Goal: Complete application form

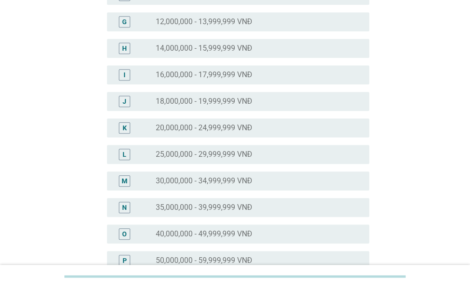
scroll to position [379, 0]
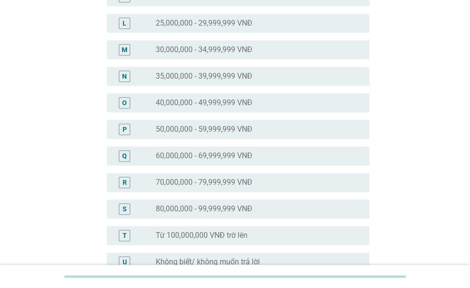
click at [219, 101] on label "40,000,000 - 49,999,999 VNĐ" at bounding box center [204, 102] width 97 height 9
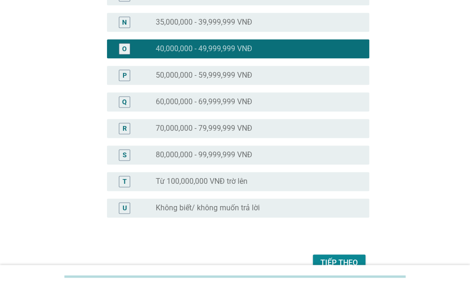
scroll to position [484, 0]
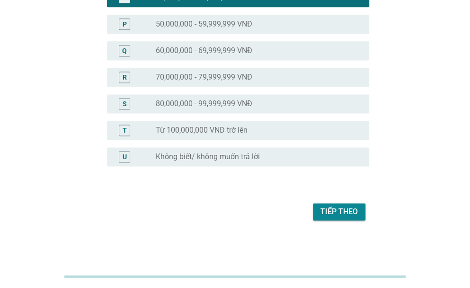
click at [341, 214] on div "Tiếp theo" at bounding box center [339, 211] width 37 height 11
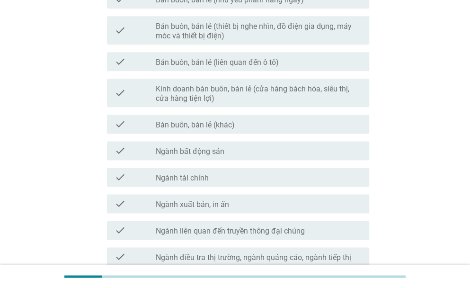
scroll to position [534, 0]
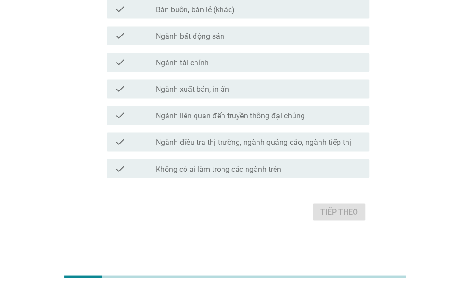
click at [232, 163] on div "check_box_outline_blank Không có ai làm trong các ngành trên" at bounding box center [259, 167] width 206 height 11
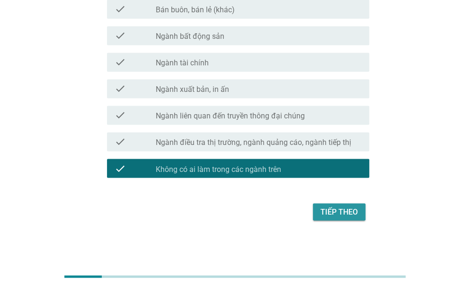
click at [350, 213] on div "Tiếp theo" at bounding box center [339, 211] width 37 height 11
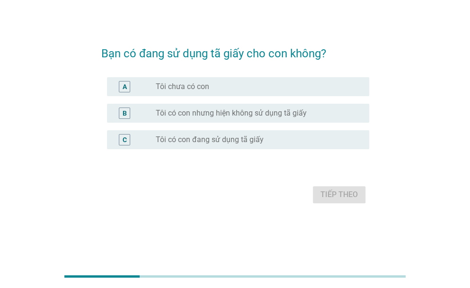
scroll to position [0, 0]
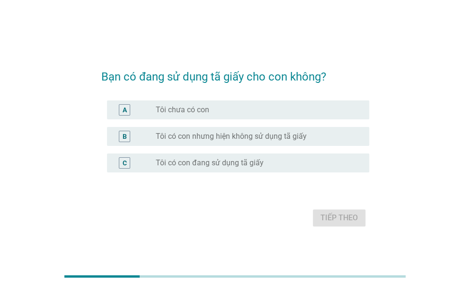
click at [216, 136] on label "Tôi có con nhưng hiện không sử dụng tã giấy" at bounding box center [231, 136] width 151 height 9
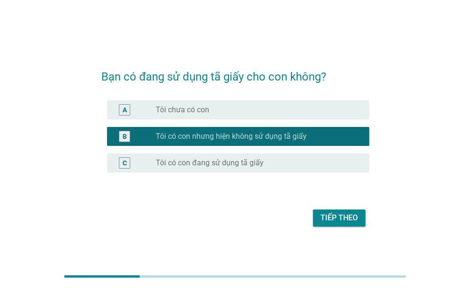
click at [269, 159] on div "radio_button_unchecked Tôi có con đang sử dụng tã giấy" at bounding box center [255, 162] width 198 height 9
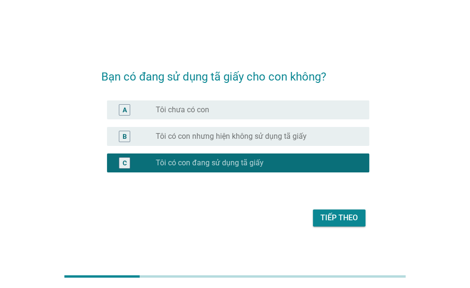
click at [355, 219] on div "Tiếp theo" at bounding box center [339, 217] width 37 height 11
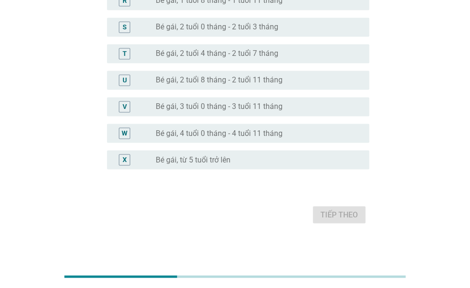
scroll to position [581, 0]
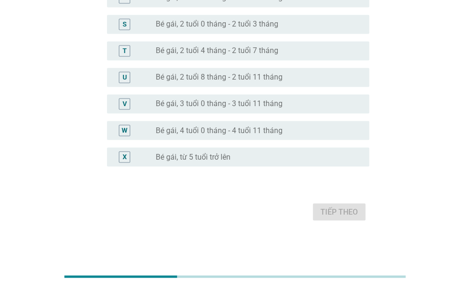
click at [241, 154] on div "radio_button_unchecked Bé gái, từ 5 tuổi trở lên" at bounding box center [255, 156] width 198 height 9
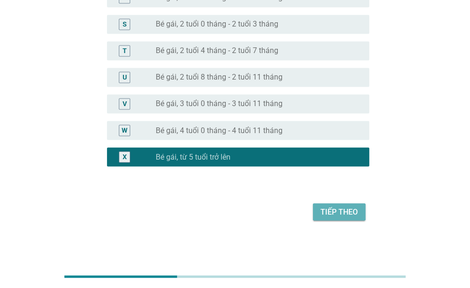
click at [341, 210] on div "Tiếp theo" at bounding box center [339, 211] width 37 height 11
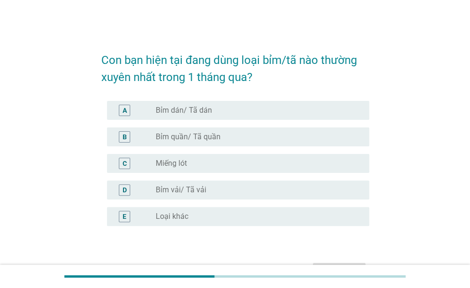
click at [194, 110] on label "Bỉm dán/ Tã dán" at bounding box center [184, 110] width 56 height 9
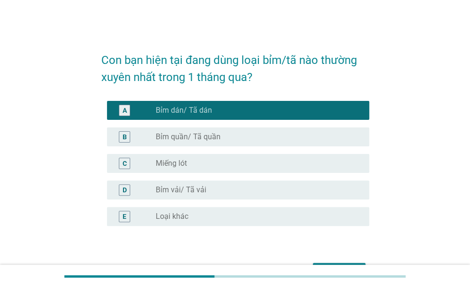
click at [214, 137] on label "Bỉm quần/ Tã quần" at bounding box center [188, 136] width 65 height 9
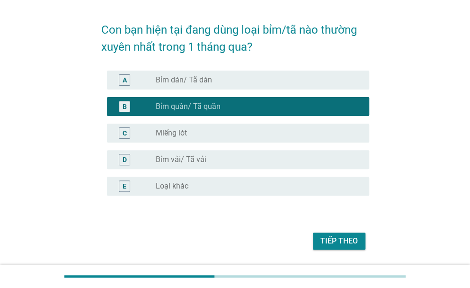
scroll to position [60, 0]
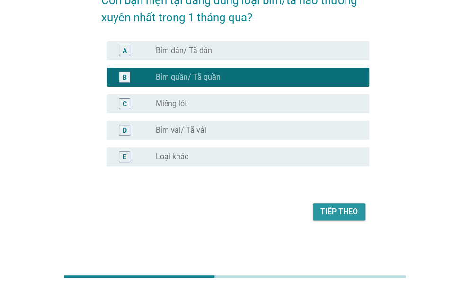
drag, startPoint x: 334, startPoint y: 210, endPoint x: 283, endPoint y: 180, distance: 58.6
click at [334, 210] on div "Tiếp theo" at bounding box center [339, 211] width 37 height 11
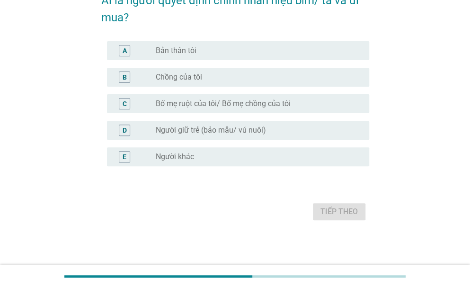
scroll to position [0, 0]
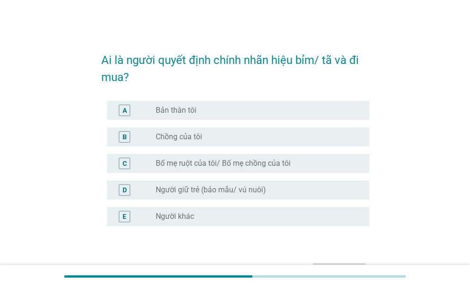
click at [186, 106] on label "Bản thân tôi" at bounding box center [176, 110] width 41 height 9
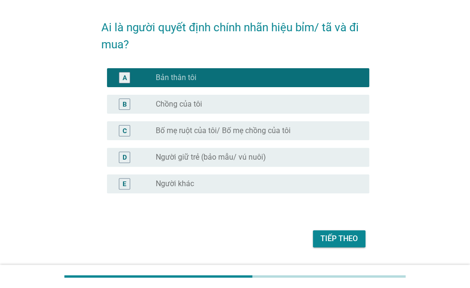
scroll to position [60, 0]
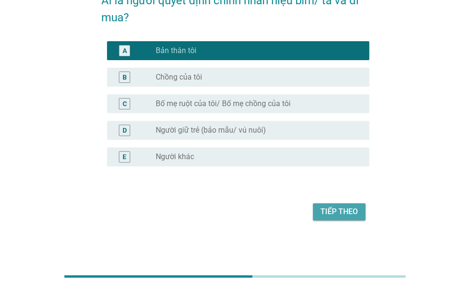
click at [346, 208] on div "Tiếp theo" at bounding box center [339, 211] width 37 height 11
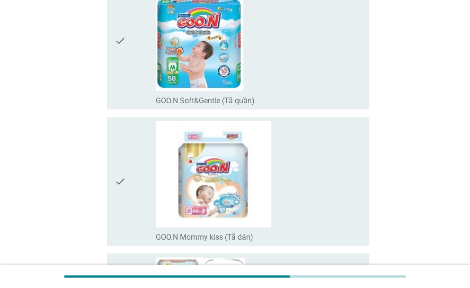
scroll to position [331, 0]
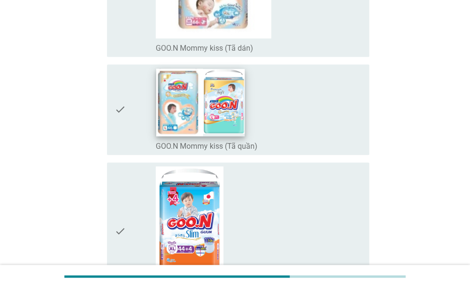
click at [215, 115] on img at bounding box center [200, 102] width 89 height 68
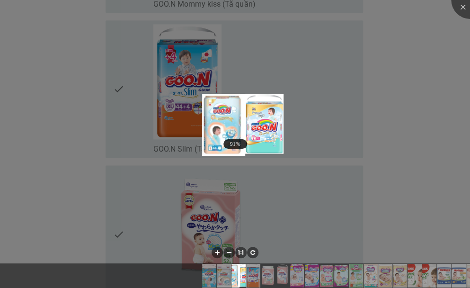
scroll to position [710, 0]
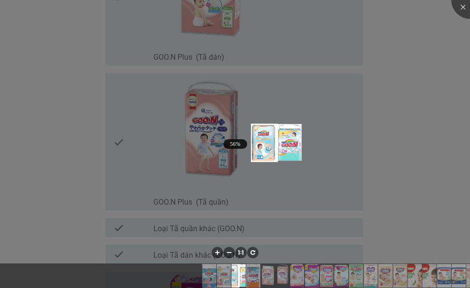
click at [217, 136] on div at bounding box center [235, 144] width 470 height 288
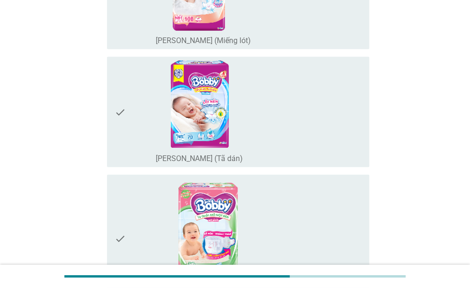
scroll to position [1089, 0]
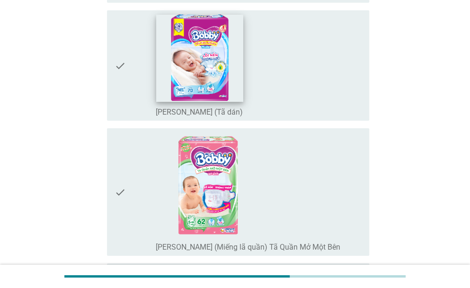
click at [209, 88] on img at bounding box center [199, 58] width 87 height 87
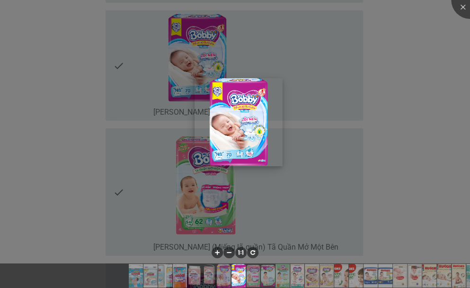
click at [208, 87] on img at bounding box center [239, 122] width 88 height 88
click at [155, 90] on div at bounding box center [235, 144] width 470 height 288
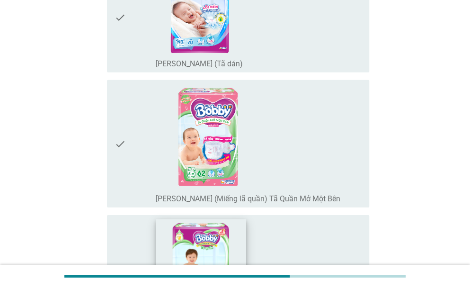
scroll to position [1278, 0]
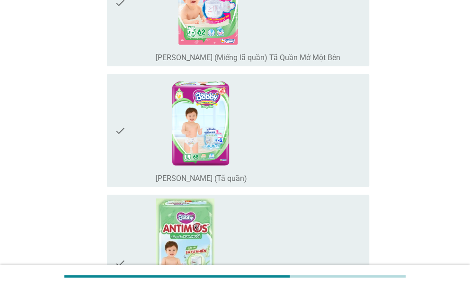
click at [190, 48] on div "check_box_outline_blank [PERSON_NAME] (Miếng lã quần) Tã Quần Mở Một Bên" at bounding box center [259, 3] width 206 height 120
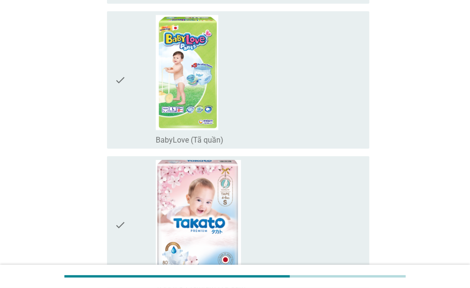
scroll to position [6877, 0]
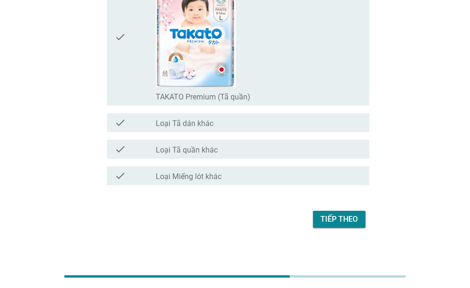
click at [342, 214] on div "Tiếp theo" at bounding box center [339, 219] width 37 height 11
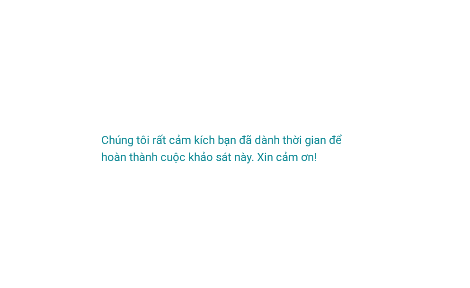
scroll to position [0, 0]
